Goal: Transaction & Acquisition: Download file/media

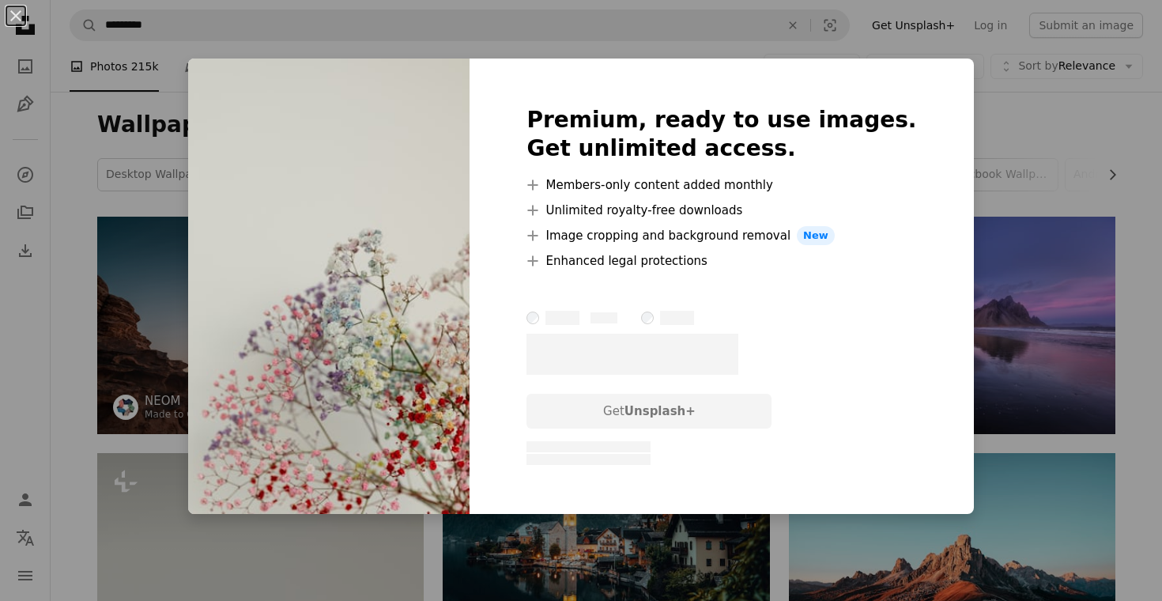
scroll to position [402, 0]
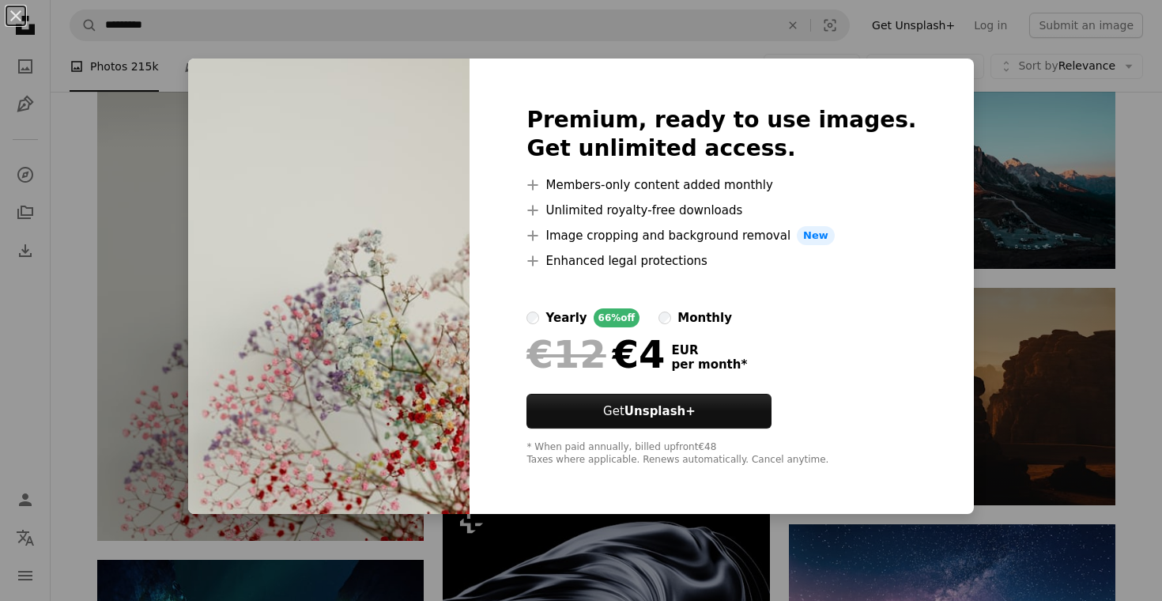
click at [1073, 141] on div "An X shape Premium, ready to use images. Get unlimited access. A plus sign Memb…" at bounding box center [581, 300] width 1162 height 601
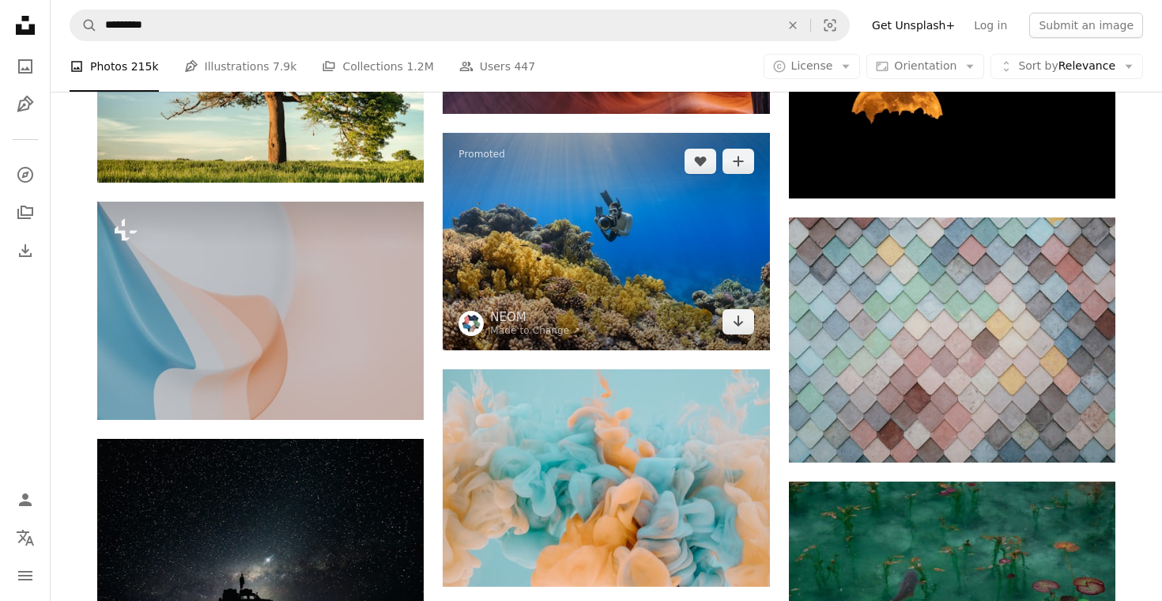
scroll to position [6207, 0]
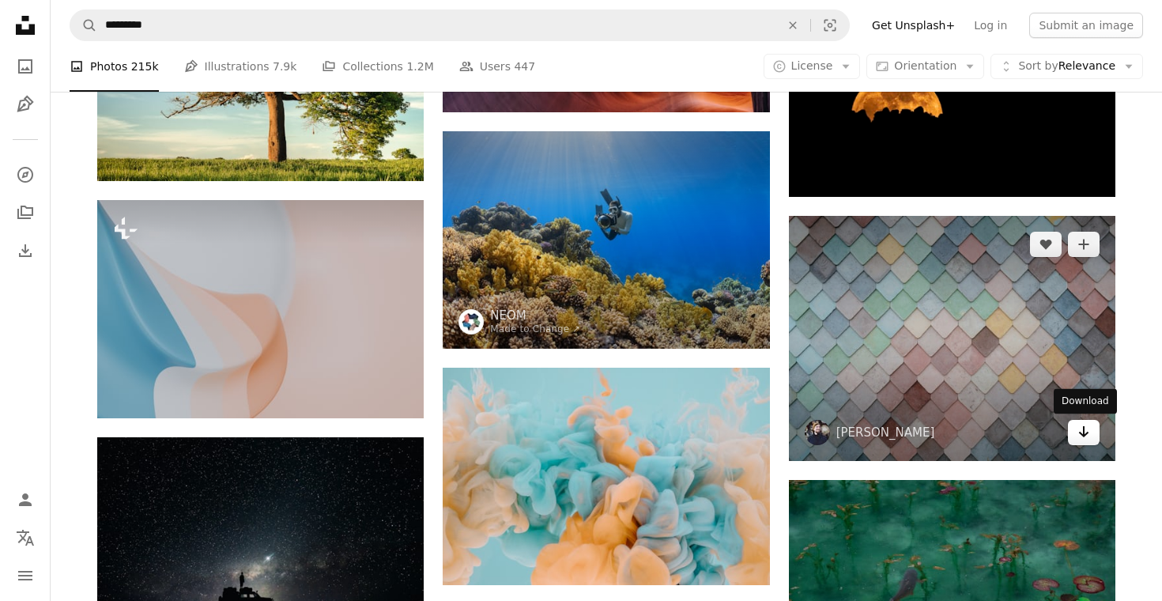
click at [1080, 432] on icon "Download" at bounding box center [1084, 431] width 10 height 11
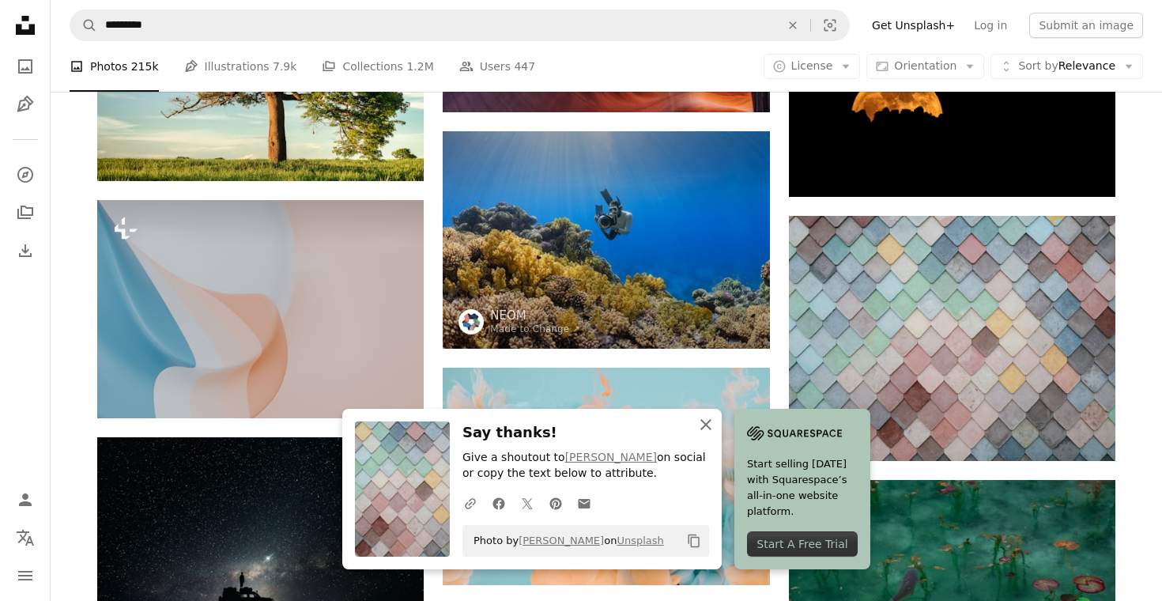
click at [706, 430] on icon "An X shape" at bounding box center [705, 424] width 19 height 19
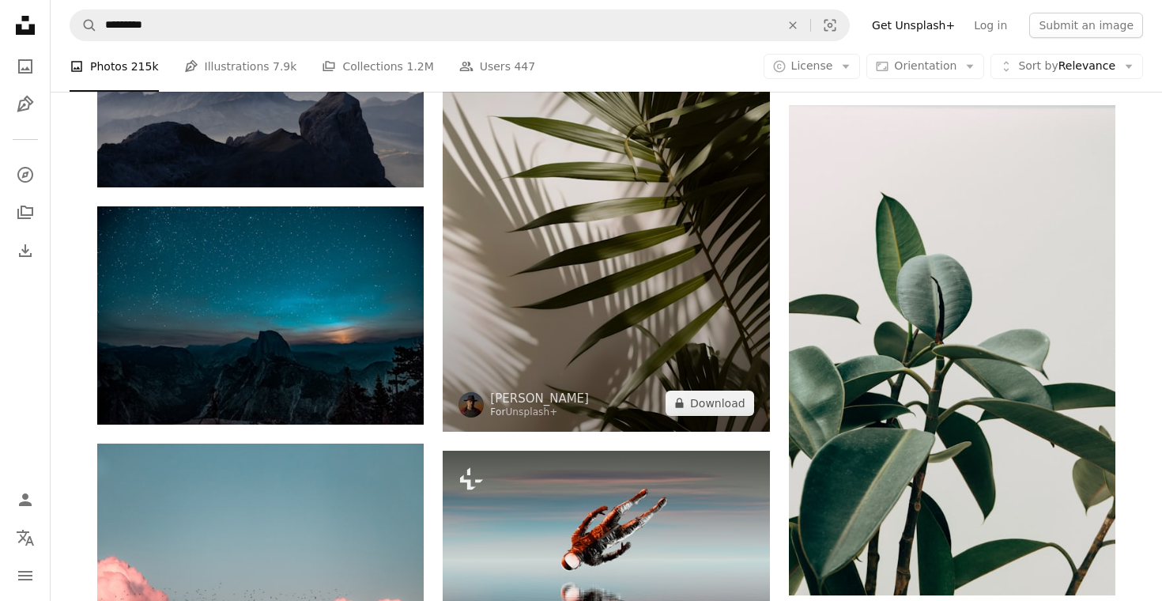
scroll to position [8588, 0]
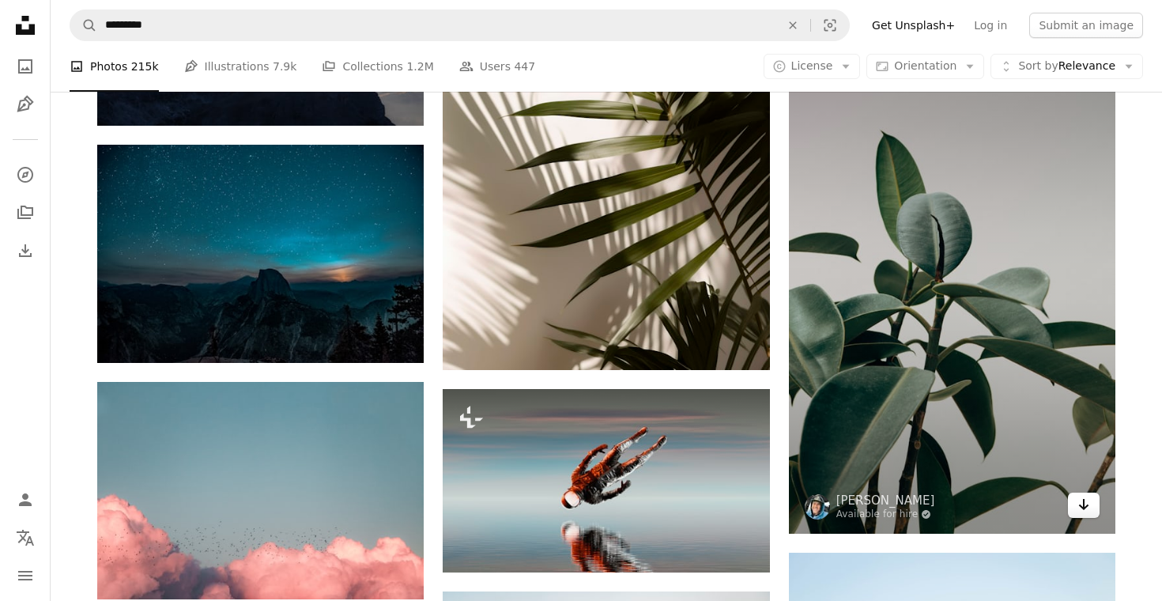
click at [1078, 505] on icon "Arrow pointing down" at bounding box center [1083, 504] width 13 height 19
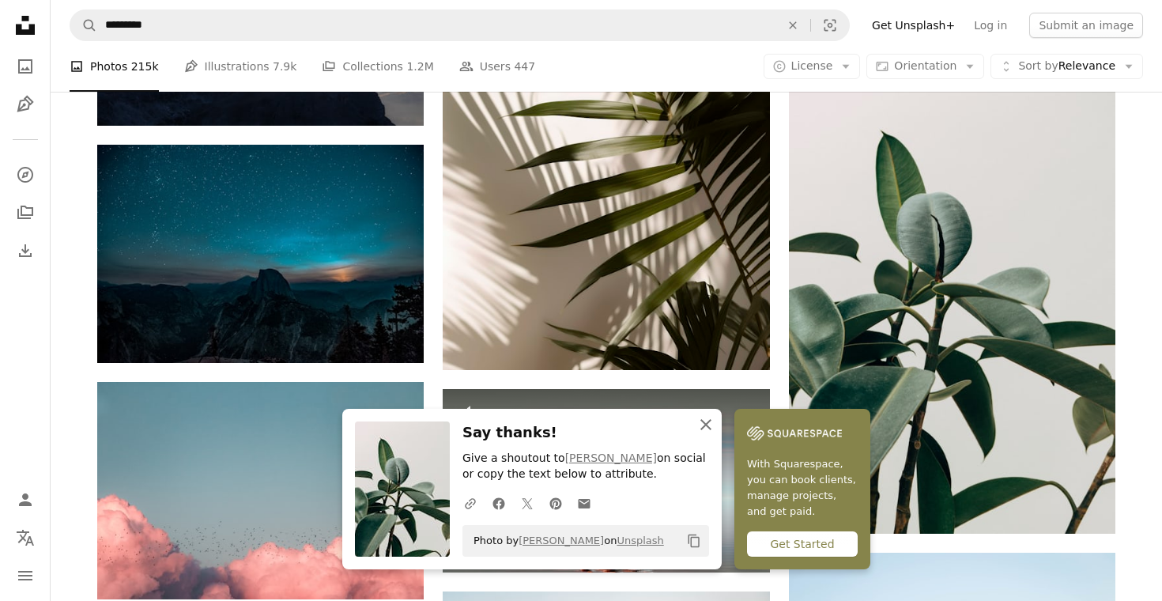
click at [709, 428] on icon "An X shape" at bounding box center [705, 424] width 19 height 19
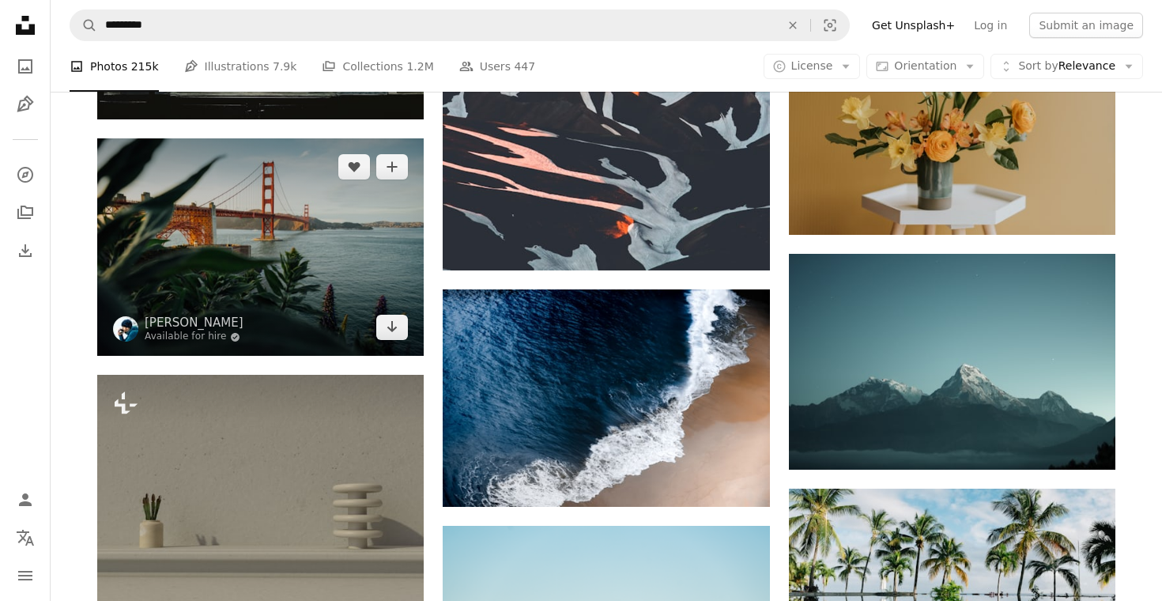
scroll to position [11159, 0]
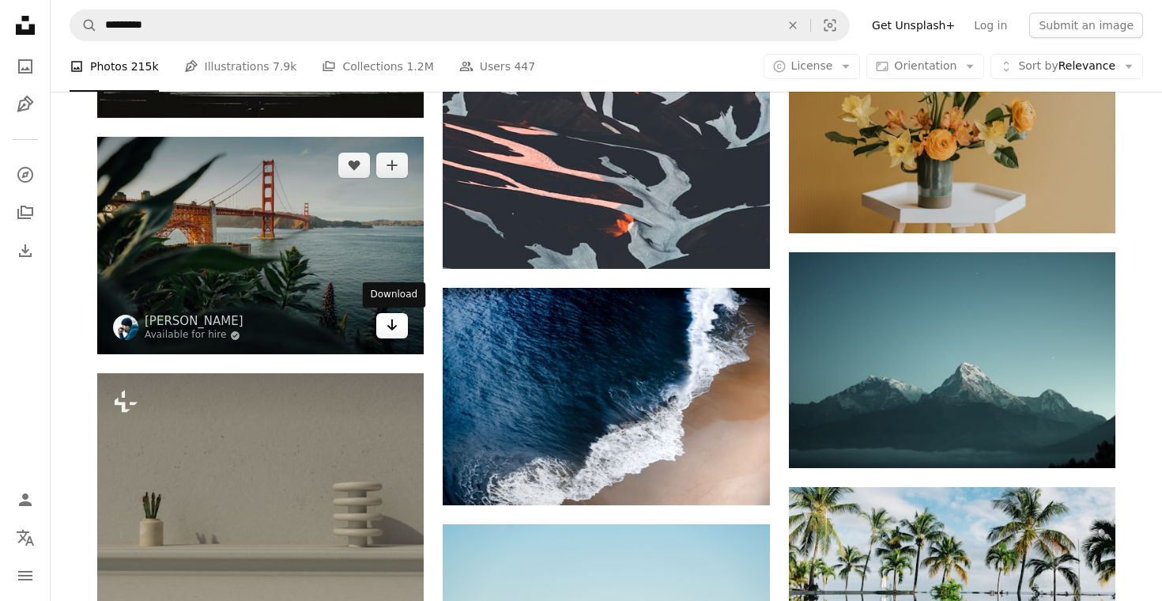
click at [393, 329] on icon "Download" at bounding box center [392, 324] width 10 height 11
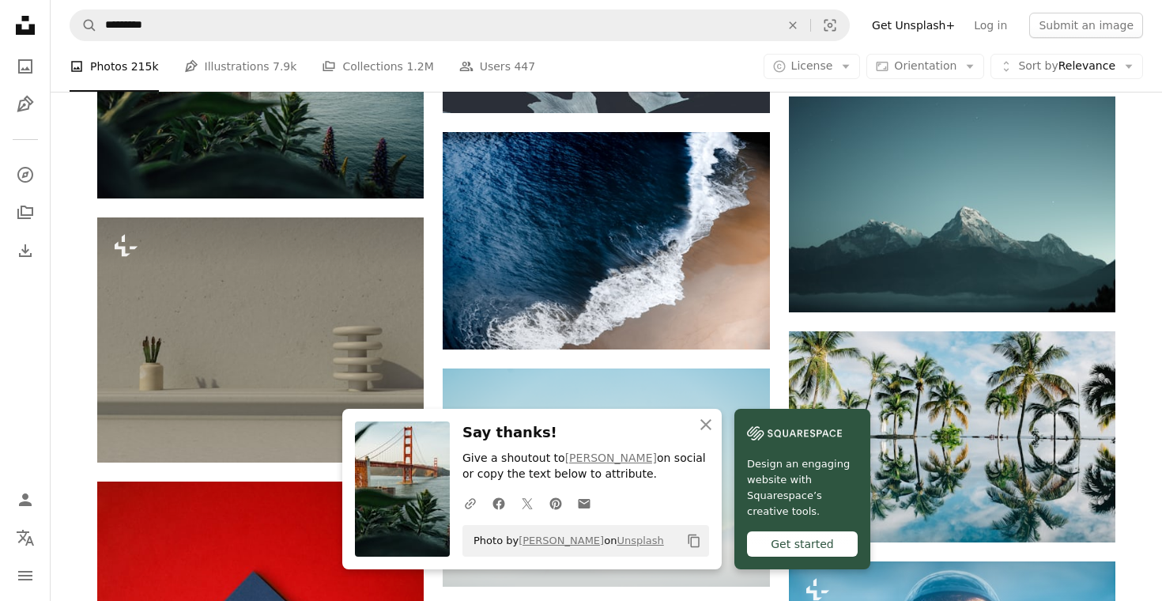
scroll to position [11317, 0]
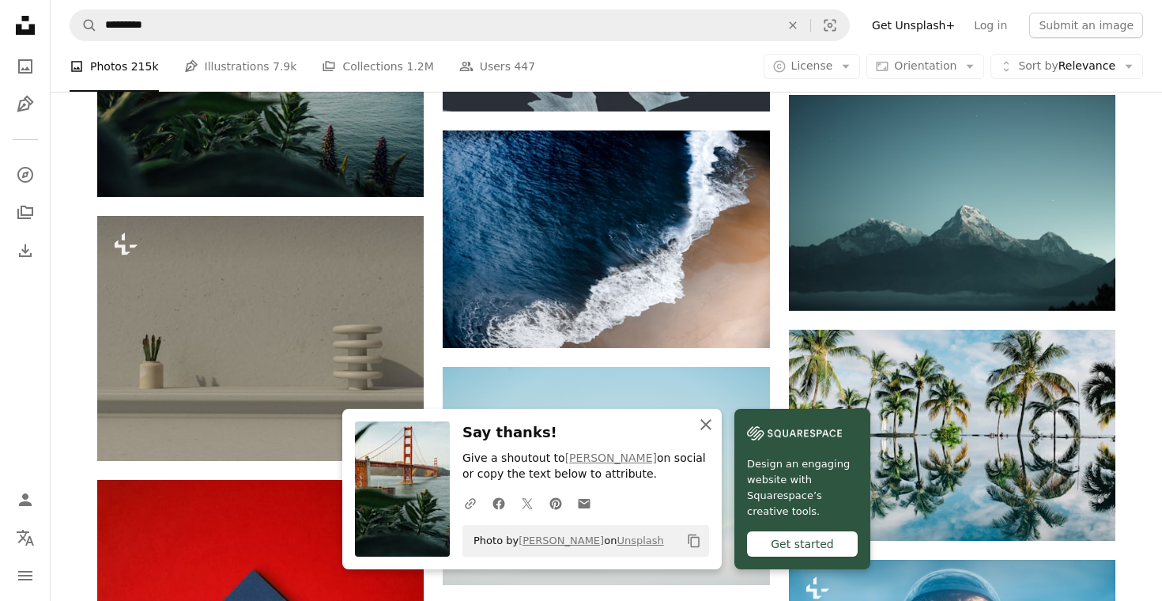
click at [710, 428] on icon "An X shape" at bounding box center [705, 424] width 19 height 19
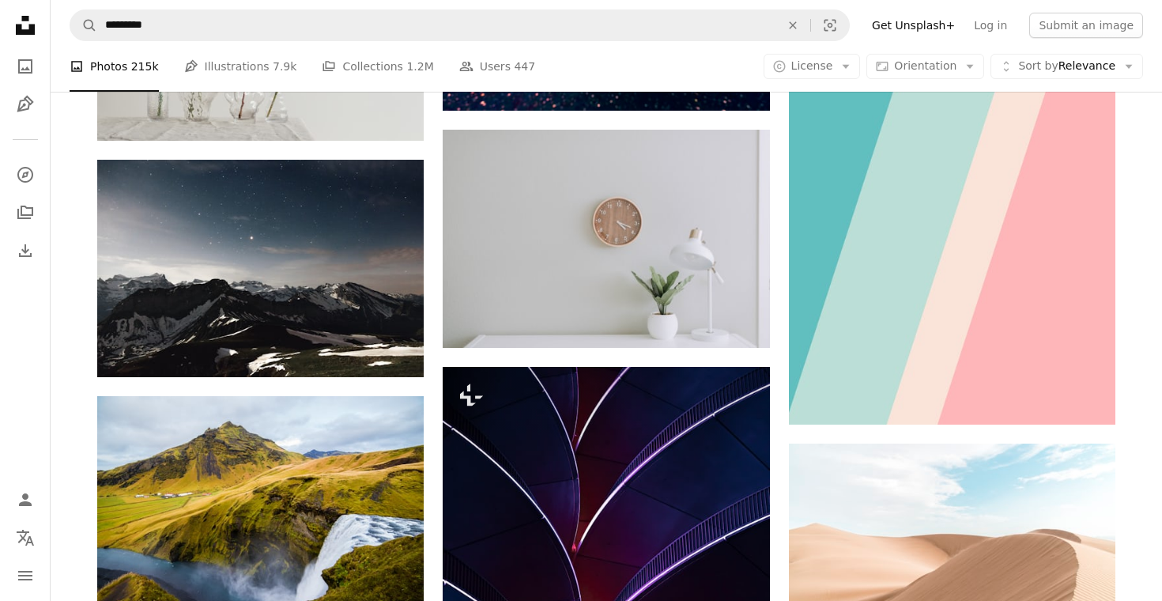
scroll to position [28160, 0]
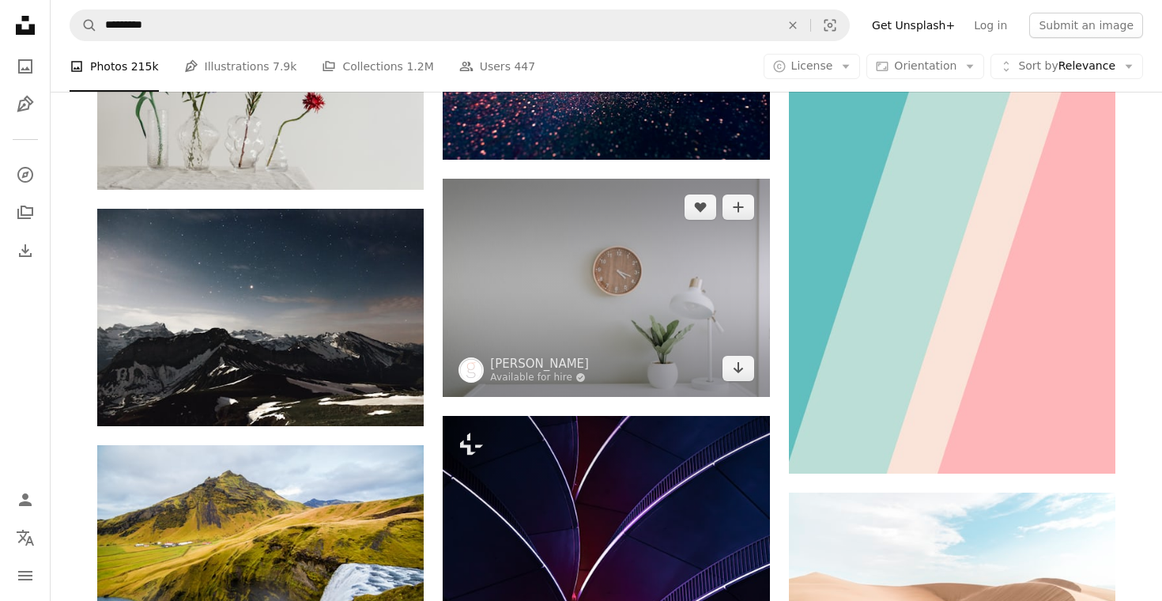
click at [625, 255] on img at bounding box center [605, 288] width 326 height 218
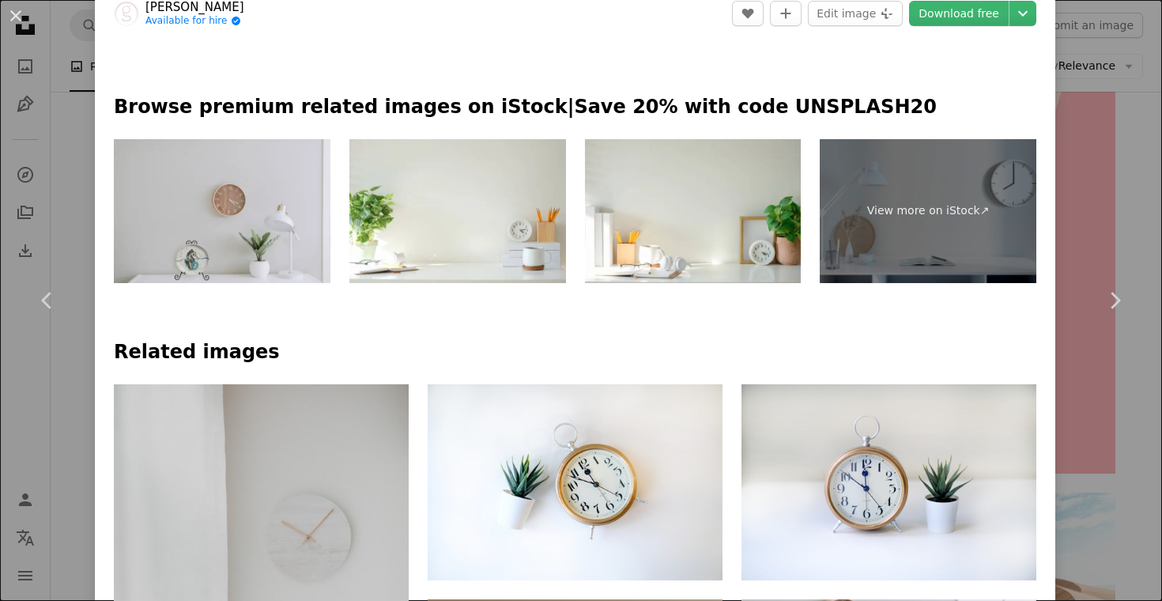
scroll to position [764, 0]
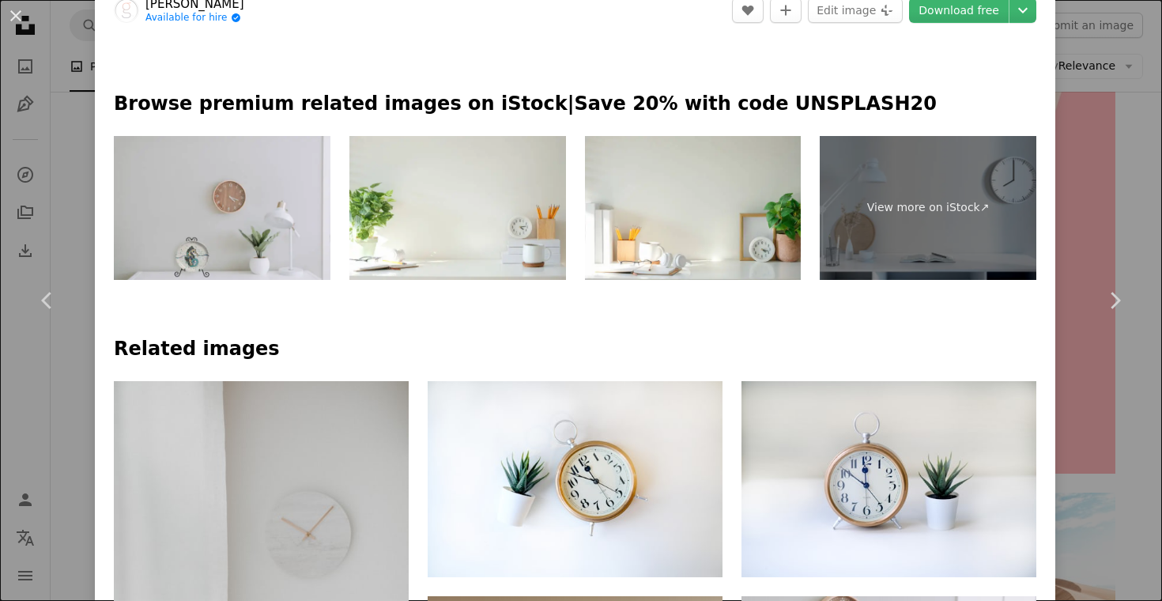
click at [1119, 176] on div "An X shape Chevron left Chevron right [PERSON_NAME] Available for hire A checkm…" at bounding box center [581, 300] width 1162 height 601
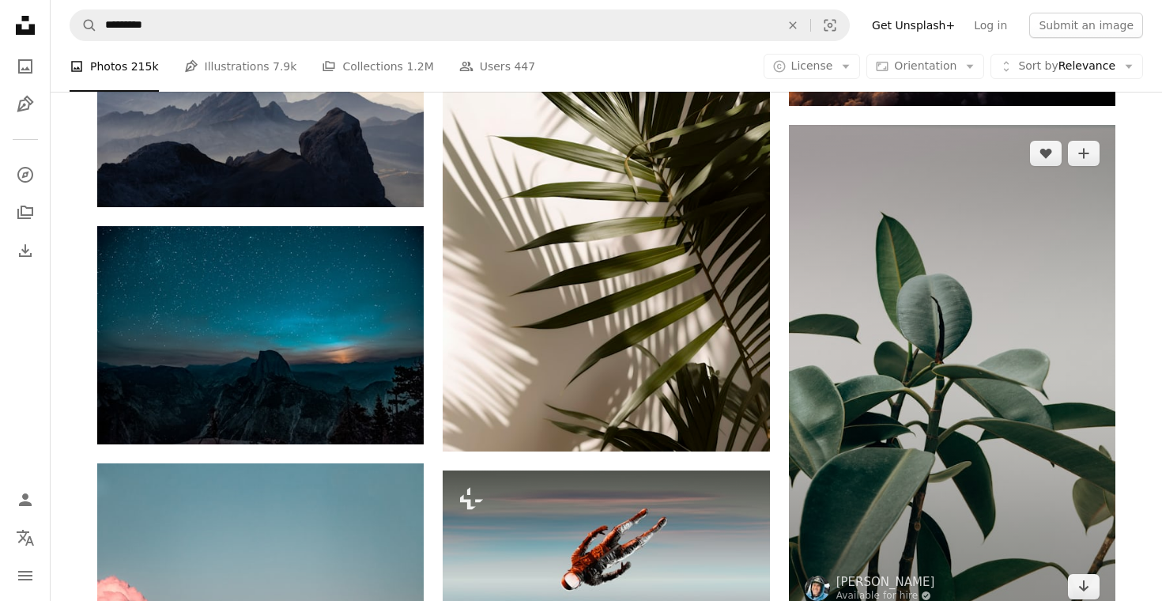
scroll to position [8503, 0]
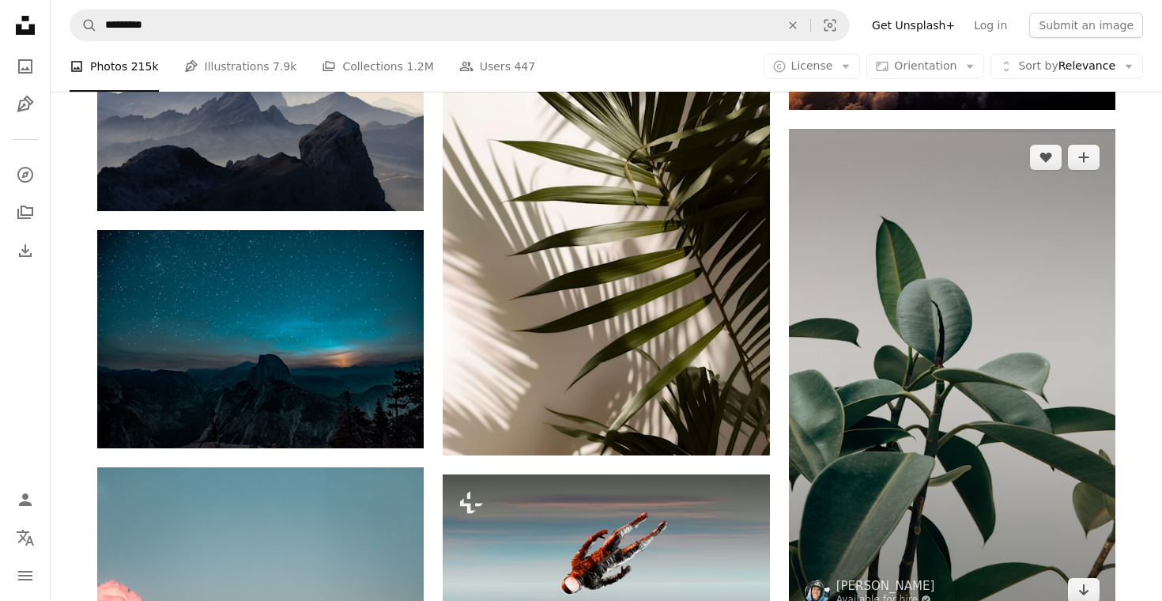
click at [940, 303] on img at bounding box center [952, 374] width 326 height 490
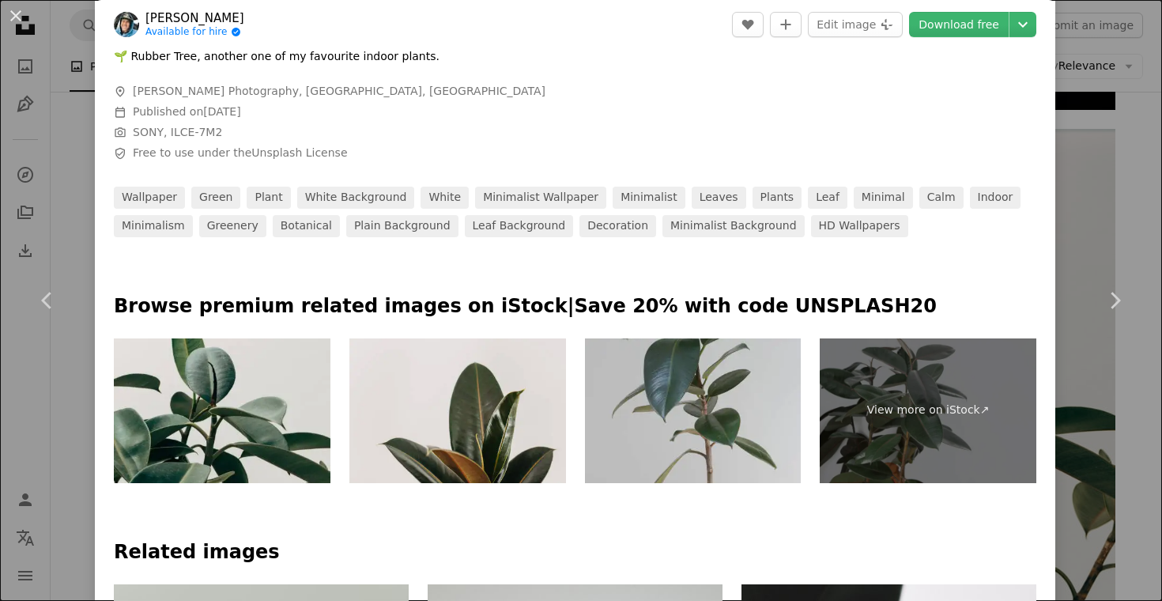
scroll to position [581, 0]
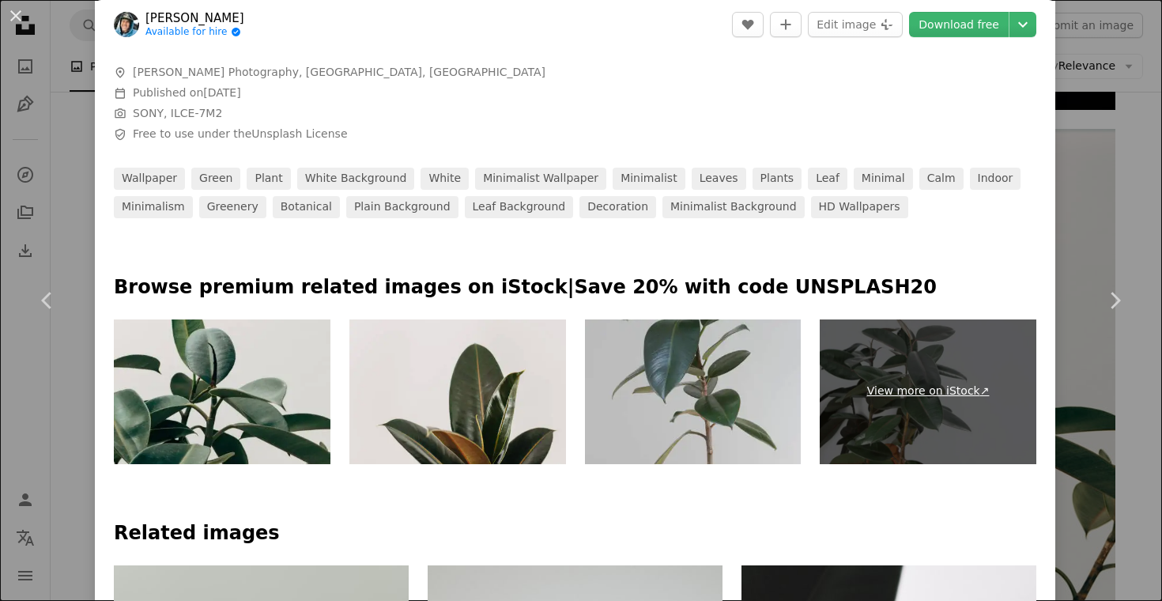
click at [932, 385] on link "View more on iStock ↗" at bounding box center [927, 391] width 217 height 145
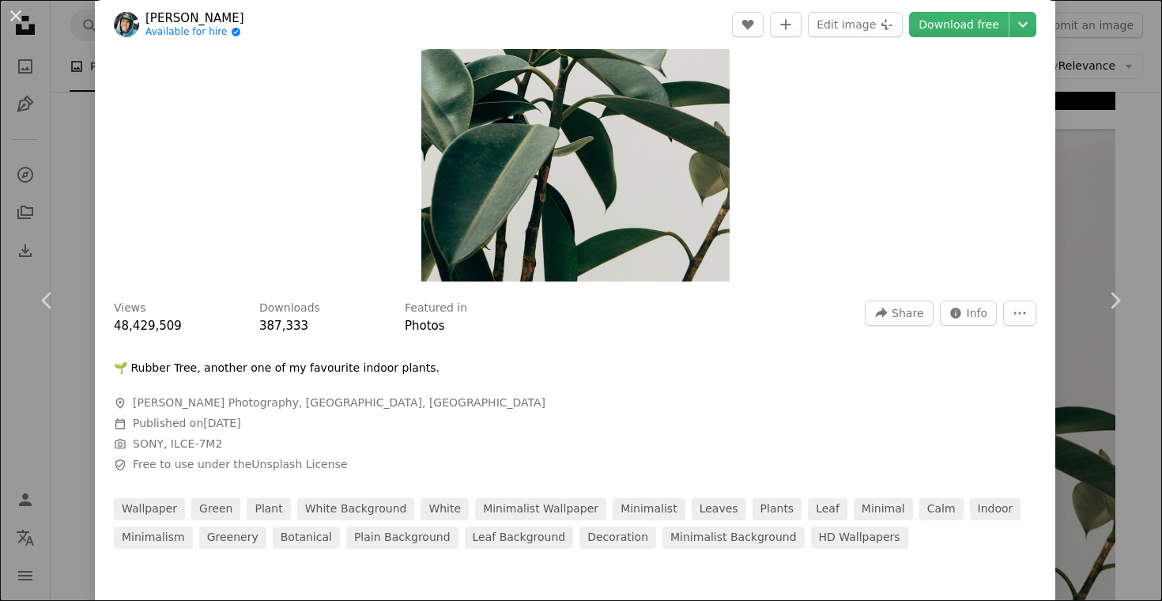
scroll to position [230, 0]
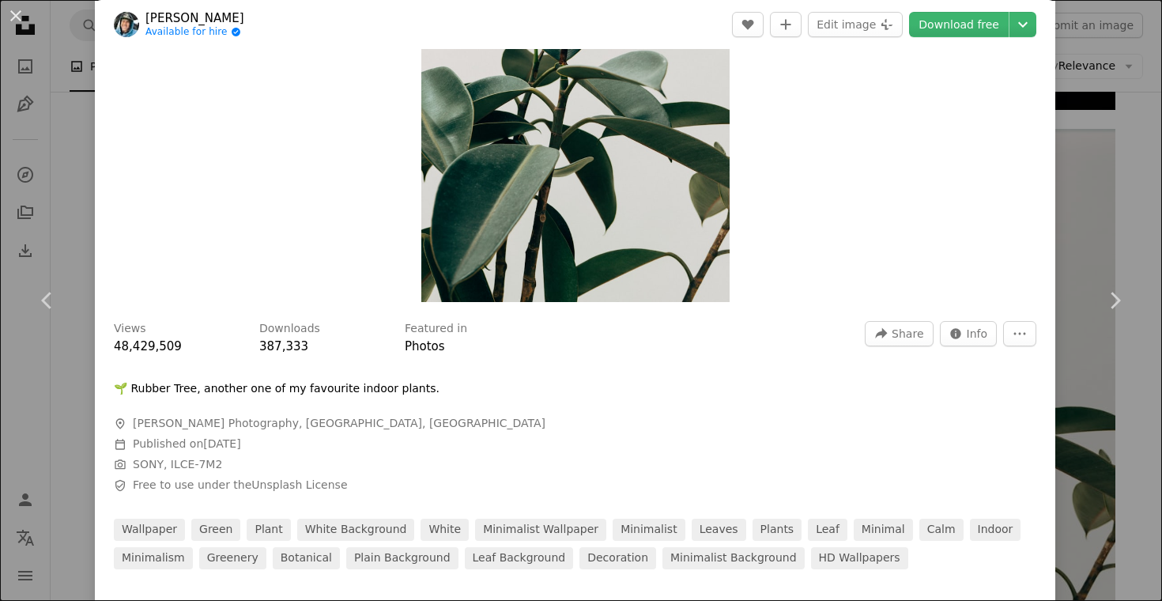
click at [82, 123] on div "An X shape Chevron left Chevron right [PERSON_NAME] Available for hire A checkm…" at bounding box center [581, 300] width 1162 height 601
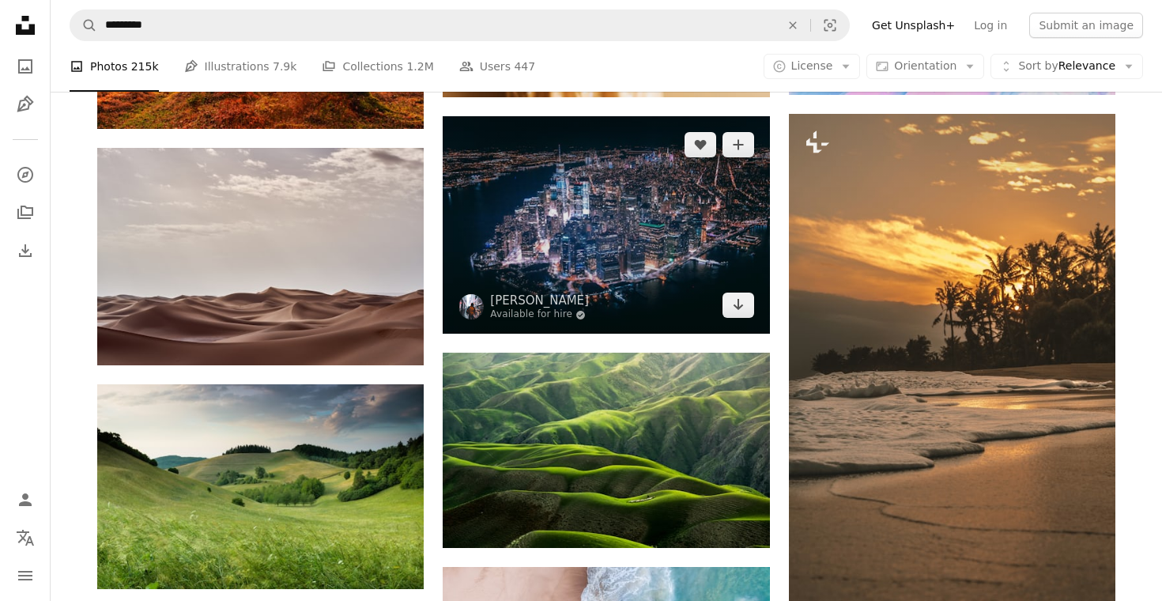
scroll to position [34874, 0]
